Goal: Task Accomplishment & Management: Manage account settings

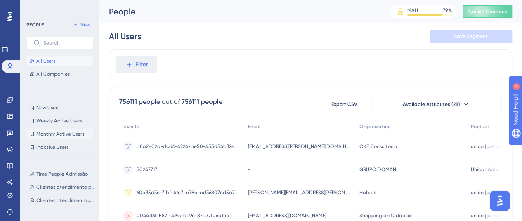
click at [61, 133] on span "Monthly Active Users" at bounding box center [60, 134] width 48 height 7
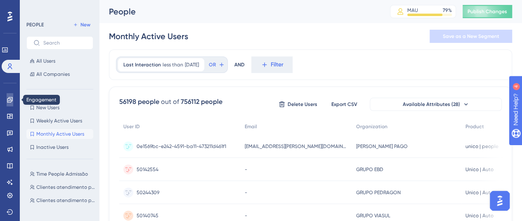
click at [7, 103] on icon at bounding box center [10, 100] width 7 height 7
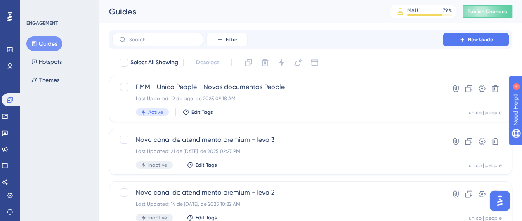
click at [49, 44] on button "Guides" at bounding box center [44, 43] width 36 height 15
click at [482, 88] on icon at bounding box center [482, 88] width 7 height 7
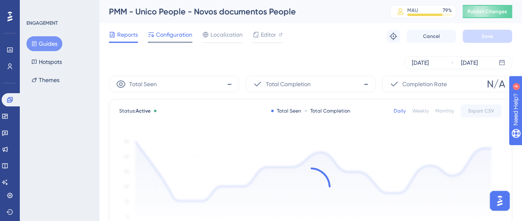
click at [175, 35] on span "Configuration" at bounding box center [174, 35] width 36 height 10
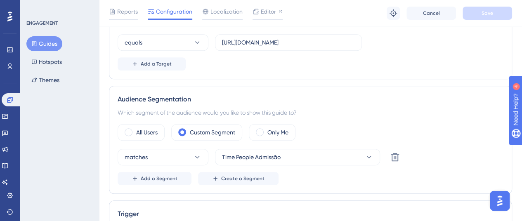
scroll to position [289, 0]
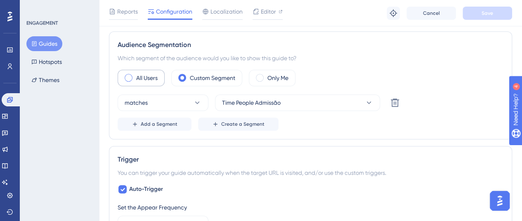
click at [130, 76] on span at bounding box center [129, 78] width 8 height 8
click at [135, 75] on input "radio" at bounding box center [135, 75] width 0 height 0
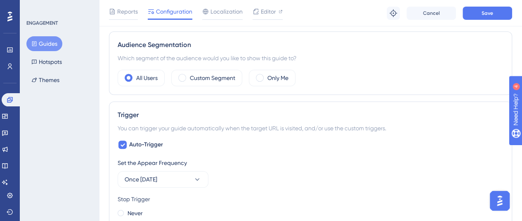
click at [324, 61] on div "Which segment of the audience would you like to show this guide to?" at bounding box center [311, 58] width 386 height 10
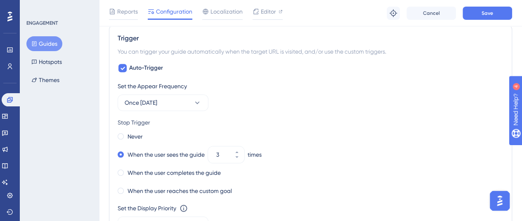
scroll to position [372, 0]
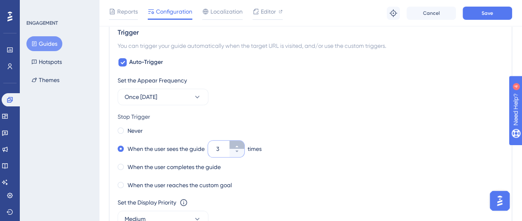
click at [238, 144] on icon at bounding box center [237, 146] width 5 height 5
type input "5"
click at [307, 103] on div "Set the Appear Frequency Once [DATE]" at bounding box center [311, 91] width 386 height 30
click at [488, 12] on span "Save" at bounding box center [488, 13] width 12 height 7
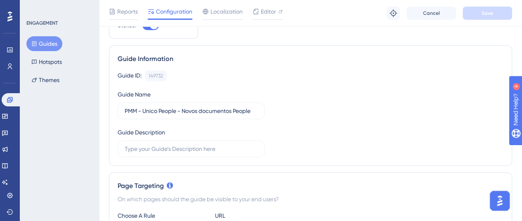
scroll to position [0, 0]
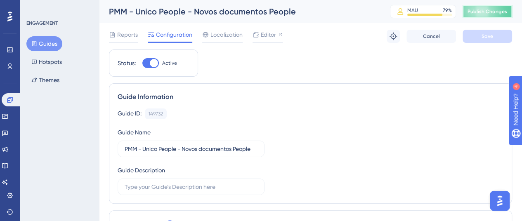
click at [480, 11] on span "Publish Changes" at bounding box center [488, 11] width 40 height 7
click at [326, 17] on div "PMM - Unico People - Novos documentos People" at bounding box center [239, 12] width 261 height 12
click at [7, 116] on icon at bounding box center [5, 116] width 7 height 7
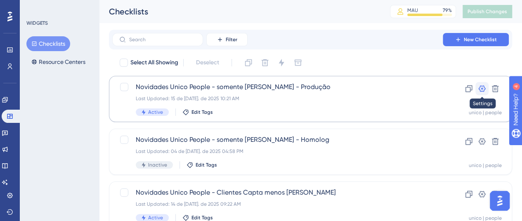
click at [482, 89] on icon at bounding box center [482, 89] width 8 height 8
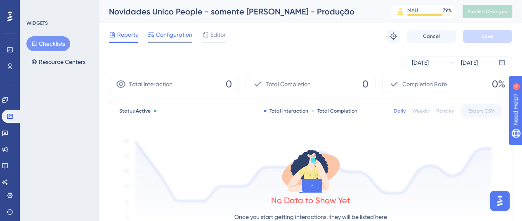
click at [164, 36] on span "Configuration" at bounding box center [174, 35] width 36 height 10
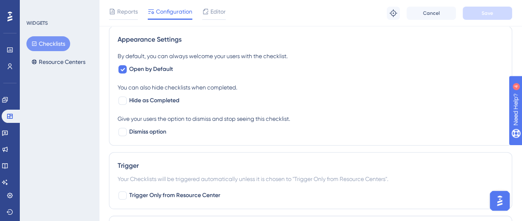
scroll to position [372, 0]
click at [220, 12] on span "Editor" at bounding box center [218, 12] width 15 height 10
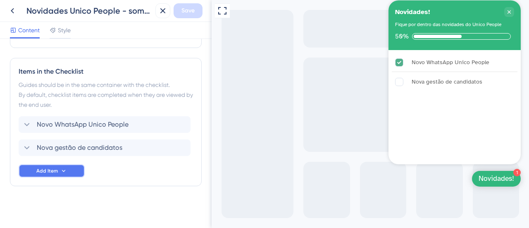
click at [58, 168] on button "Add Item" at bounding box center [52, 170] width 66 height 13
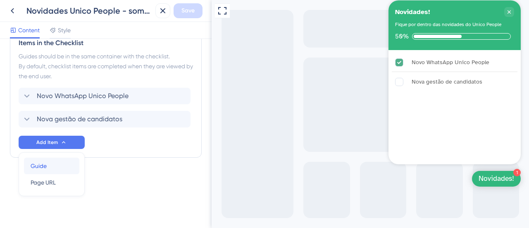
click at [53, 166] on div "Guide Guide" at bounding box center [52, 165] width 42 height 17
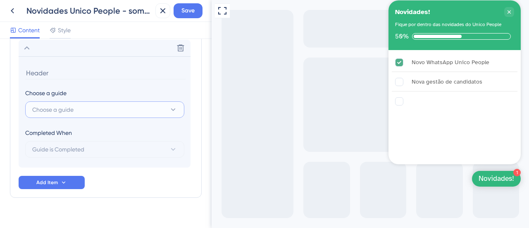
click at [92, 109] on button "Choose a guide" at bounding box center [104, 109] width 159 height 17
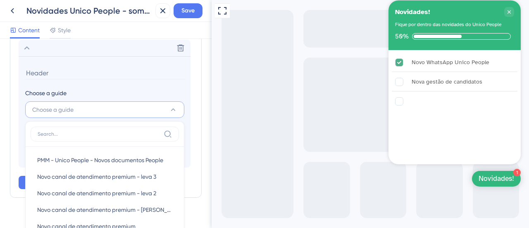
scroll to position [367, 0]
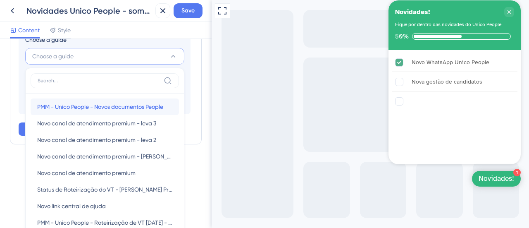
click at [97, 107] on span "PMM - Unico People - Novos documentos People" at bounding box center [100, 107] width 126 height 10
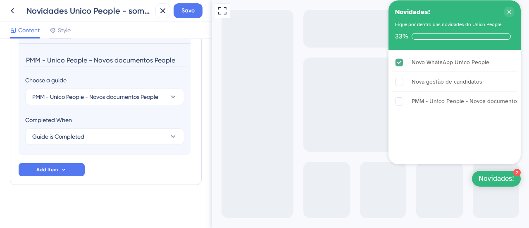
scroll to position [325, 0]
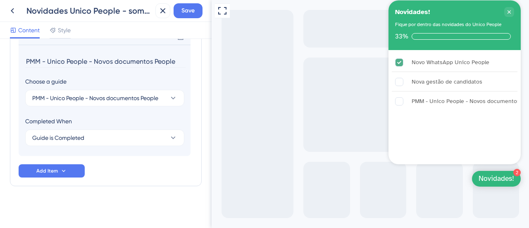
click at [85, 62] on input "PMM - Unico People - Novos documentos People" at bounding box center [105, 61] width 160 height 13
click at [93, 59] on input "PMM - Unico People - Novos documentos People" at bounding box center [105, 61] width 160 height 13
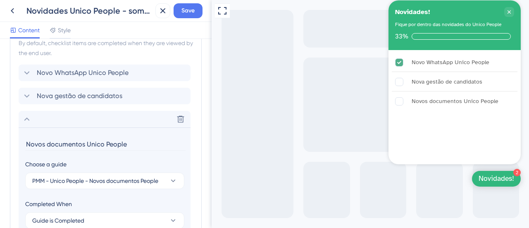
type input "Novos documentos Unico People"
click at [173, 55] on div "Guides should be in the same container with the checklist. By default, checklis…" at bounding box center [106, 43] width 174 height 30
click at [25, 120] on icon at bounding box center [27, 119] width 10 height 10
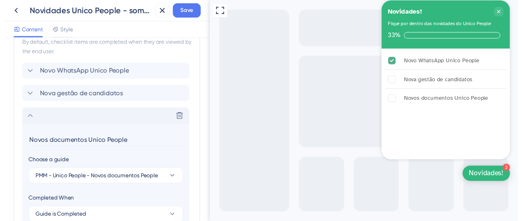
scroll to position [214, 0]
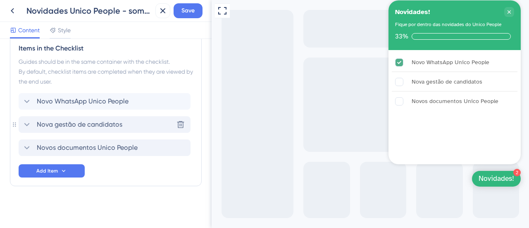
drag, startPoint x: 13, startPoint y: 147, endPoint x: 19, endPoint y: 123, distance: 23.7
click at [19, 123] on div "Items in the Checklist Guides should be in the same container with the checklis…" at bounding box center [106, 110] width 192 height 151
click at [181, 9] on span "Save" at bounding box center [187, 11] width 13 height 10
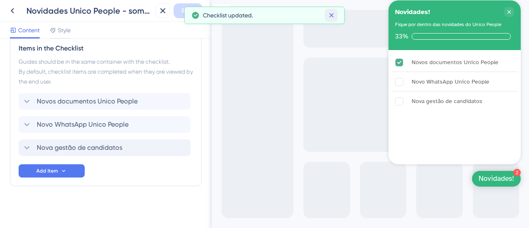
click at [333, 13] on icon at bounding box center [331, 15] width 8 height 8
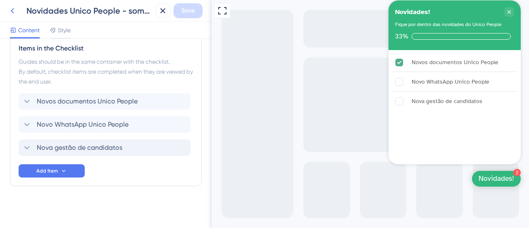
click at [12, 12] on icon at bounding box center [12, 10] width 3 height 5
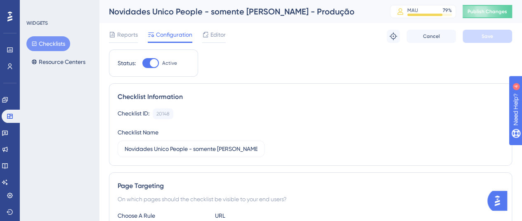
click at [43, 44] on button "Checklists" at bounding box center [48, 43] width 44 height 15
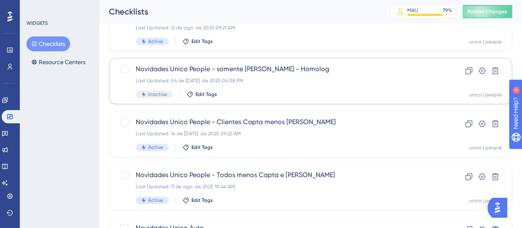
scroll to position [83, 0]
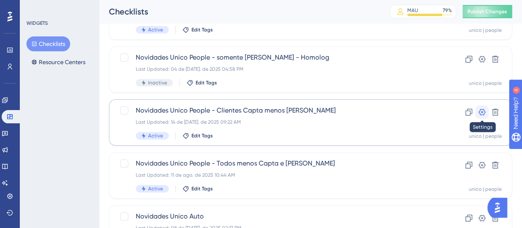
click at [483, 110] on icon at bounding box center [482, 112] width 8 height 8
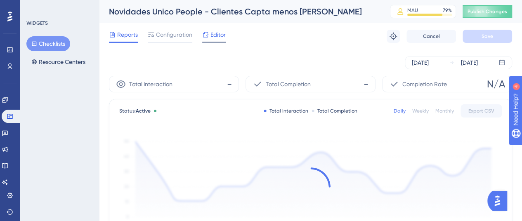
click at [211, 37] on span "Editor" at bounding box center [218, 35] width 15 height 10
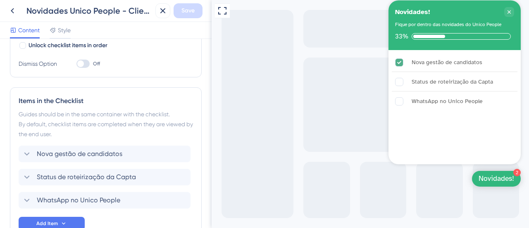
scroll to position [207, 0]
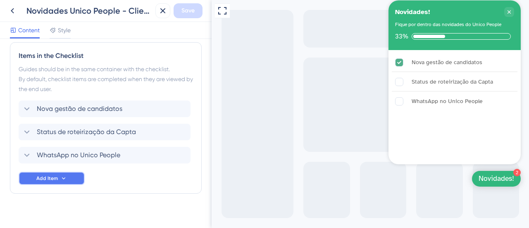
click at [60, 176] on icon at bounding box center [63, 178] width 7 height 7
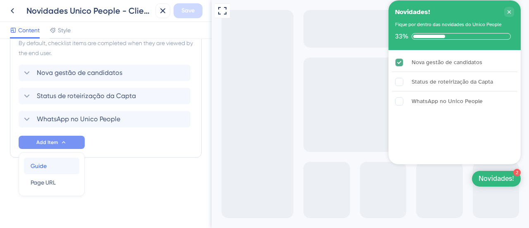
click at [52, 167] on div "Guide Guide" at bounding box center [52, 165] width 42 height 17
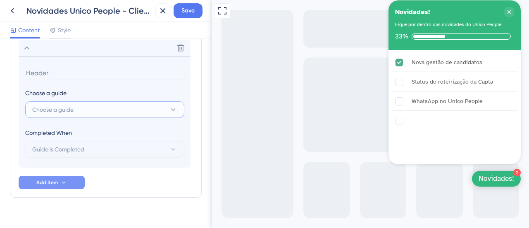
click at [120, 109] on button "Choose a guide" at bounding box center [104, 109] width 159 height 17
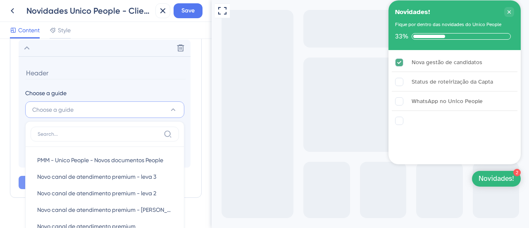
scroll to position [390, 0]
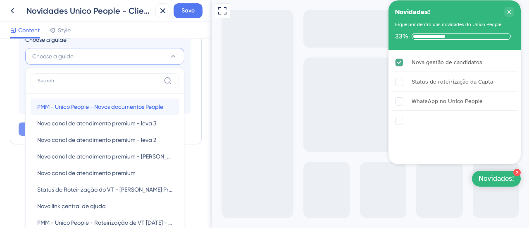
click at [105, 107] on span "PMM - Unico People - Novos documentos People" at bounding box center [100, 107] width 126 height 10
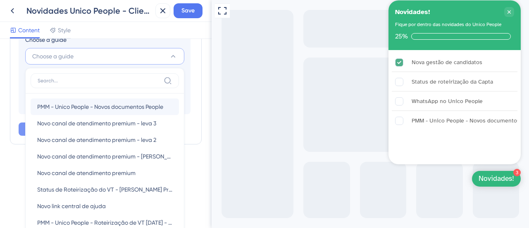
scroll to position [348, 0]
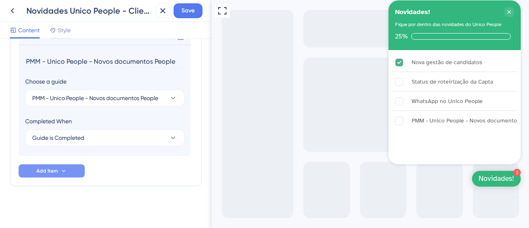
click at [94, 59] on input "PMM - Unico People - Novos documentos People" at bounding box center [105, 61] width 160 height 13
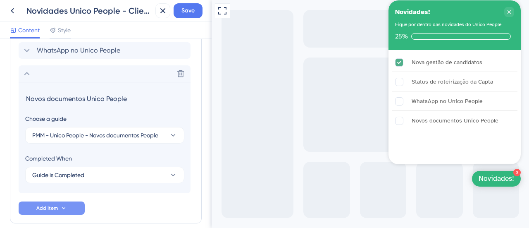
scroll to position [266, 0]
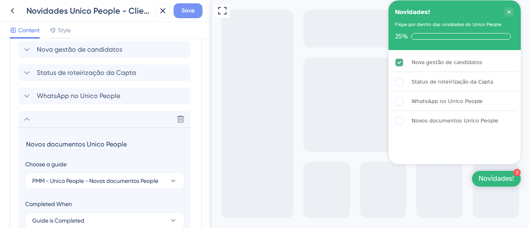
type input "Novos documentos Unico People"
click at [189, 9] on span "Save" at bounding box center [187, 11] width 13 height 10
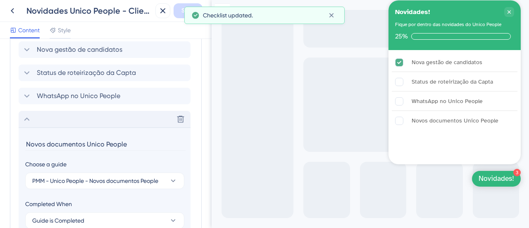
click at [27, 120] on icon at bounding box center [27, 119] width 10 height 10
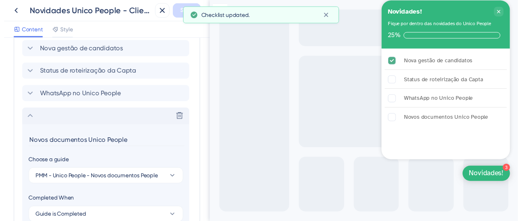
scroll to position [237, 0]
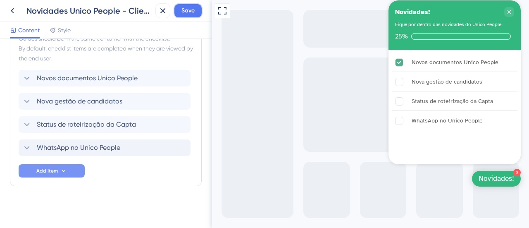
click at [181, 12] on span "Save" at bounding box center [187, 11] width 13 height 10
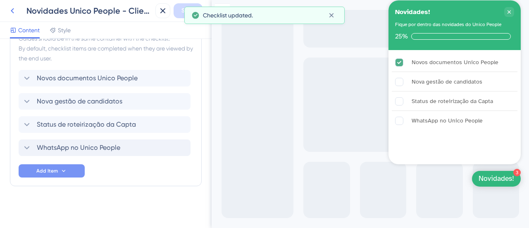
click at [12, 9] on icon at bounding box center [12, 11] width 10 height 10
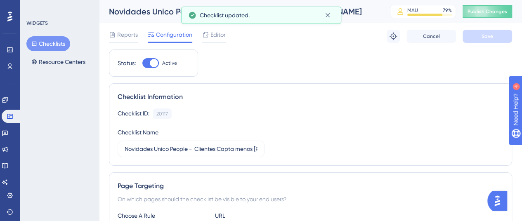
click at [55, 42] on button "Checklists" at bounding box center [48, 43] width 44 height 15
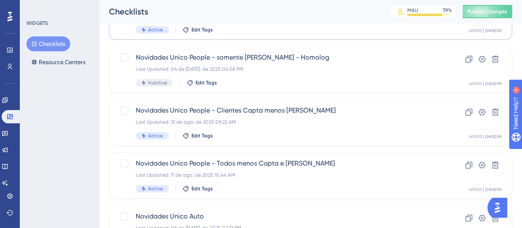
scroll to position [124, 0]
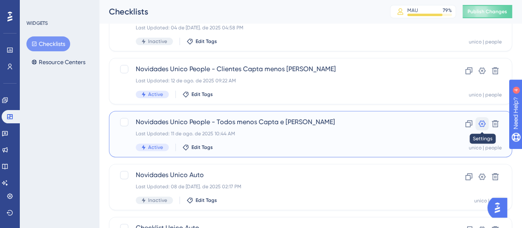
click at [481, 124] on icon at bounding box center [482, 123] width 8 height 8
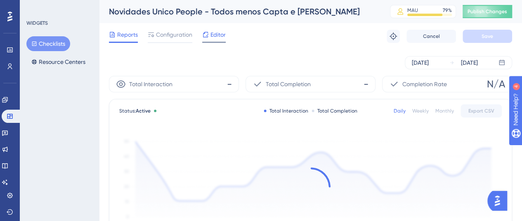
click at [215, 36] on span "Editor" at bounding box center [218, 35] width 15 height 10
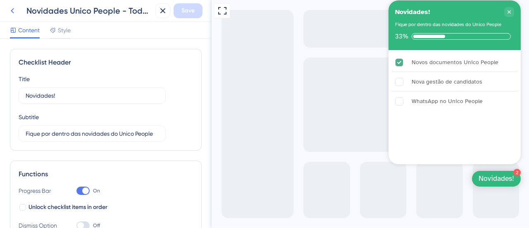
click at [12, 11] on icon at bounding box center [12, 10] width 3 height 5
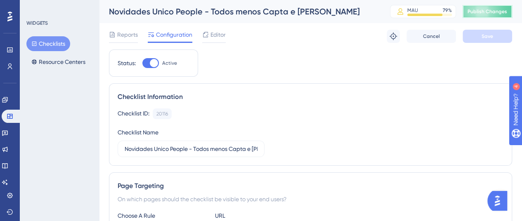
click at [498, 13] on span "Publish Changes" at bounding box center [488, 11] width 40 height 7
click at [9, 67] on icon at bounding box center [10, 66] width 7 height 7
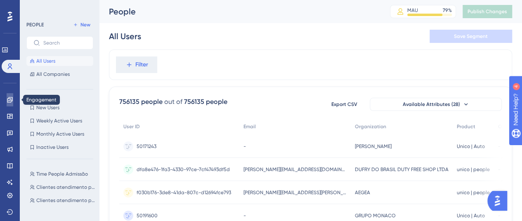
click at [12, 97] on icon at bounding box center [10, 100] width 7 height 7
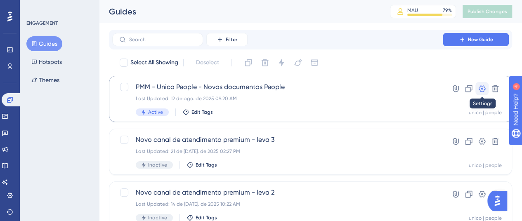
click at [483, 85] on icon at bounding box center [482, 88] width 7 height 7
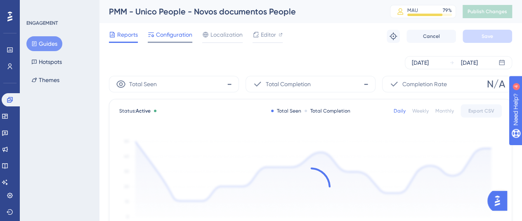
click at [173, 34] on span "Configuration" at bounding box center [174, 35] width 36 height 10
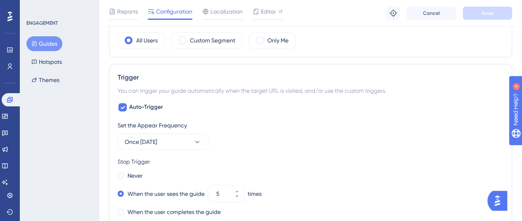
scroll to position [330, 0]
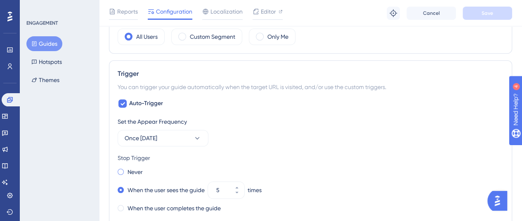
click at [119, 169] on span at bounding box center [121, 172] width 6 height 6
click at [126, 170] on input "radio" at bounding box center [126, 170] width 0 height 0
click at [183, 138] on button "Once [DATE]" at bounding box center [163, 138] width 91 height 17
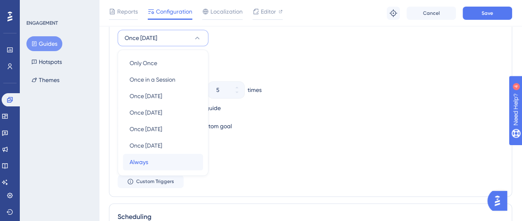
click at [147, 157] on span "Always" at bounding box center [139, 162] width 19 height 10
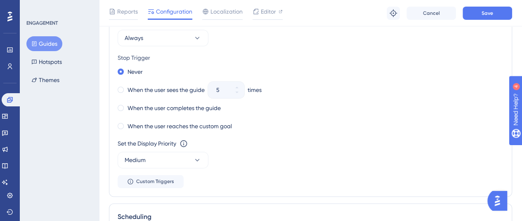
scroll to position [348, 0]
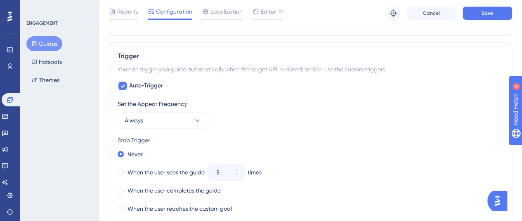
click at [317, 116] on div "Set the Appear Frequency Always" at bounding box center [311, 114] width 386 height 30
click at [480, 18] on button "Save" at bounding box center [488, 13] width 50 height 13
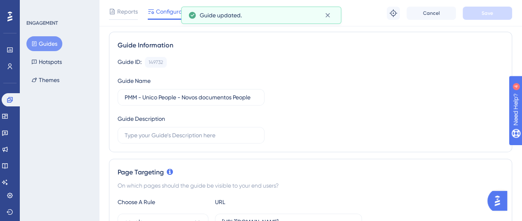
scroll to position [0, 0]
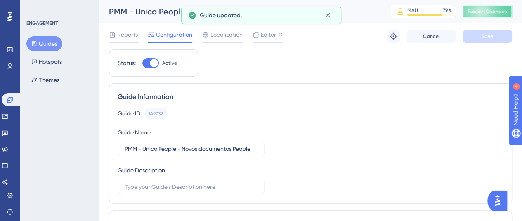
click at [489, 12] on button "Publish Changes" at bounding box center [488, 11] width 50 height 13
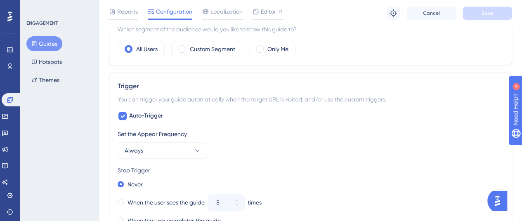
scroll to position [330, 0]
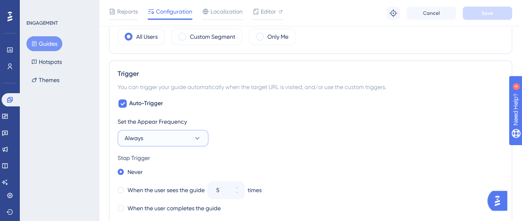
click at [188, 134] on button "Always" at bounding box center [163, 138] width 91 height 17
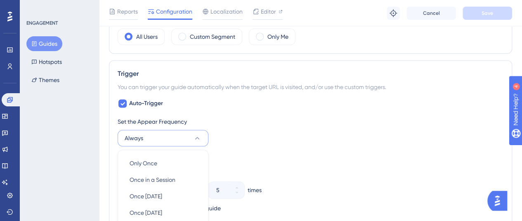
scroll to position [431, 0]
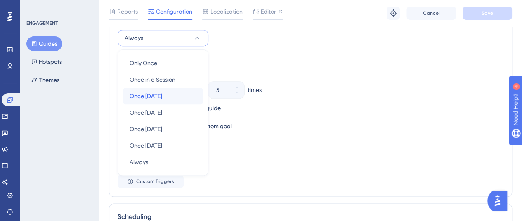
click at [162, 91] on span "Once [DATE]" at bounding box center [146, 96] width 33 height 10
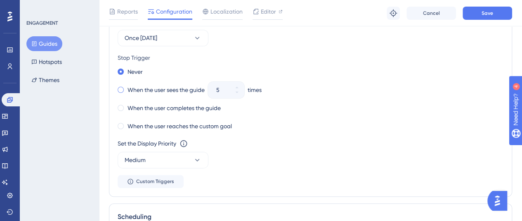
click at [122, 88] on span at bounding box center [121, 90] width 6 height 6
click at [126, 88] on input "radio" at bounding box center [126, 88] width 0 height 0
click at [484, 11] on span "Save" at bounding box center [488, 13] width 12 height 7
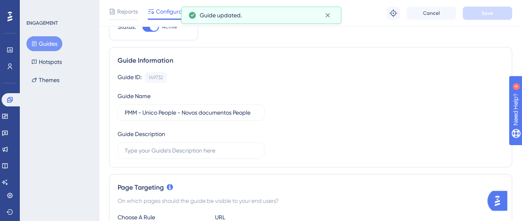
scroll to position [0, 0]
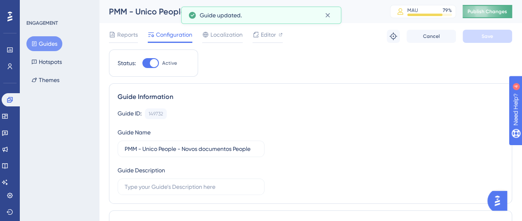
click at [488, 14] on span "Publish Changes" at bounding box center [488, 11] width 40 height 7
